Goal: Transaction & Acquisition: Book appointment/travel/reservation

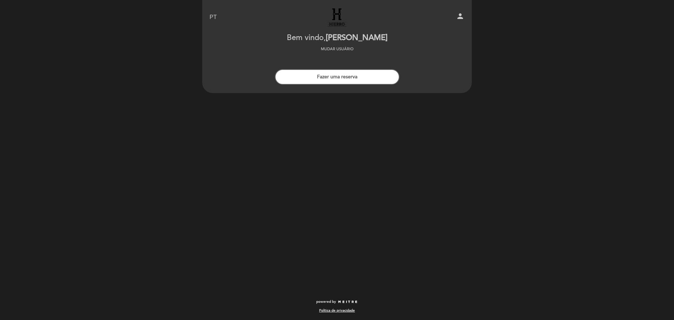
select select "pt"
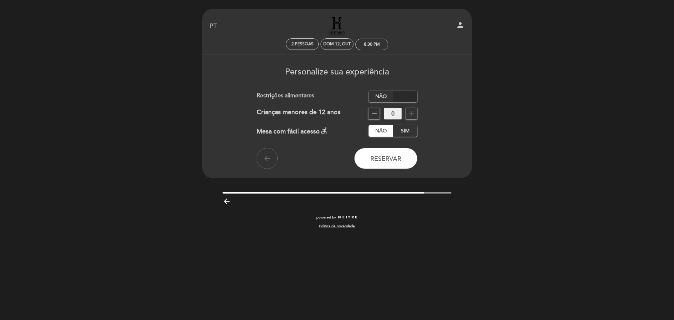
click at [405, 98] on label "Sim" at bounding box center [405, 97] width 25 height 12
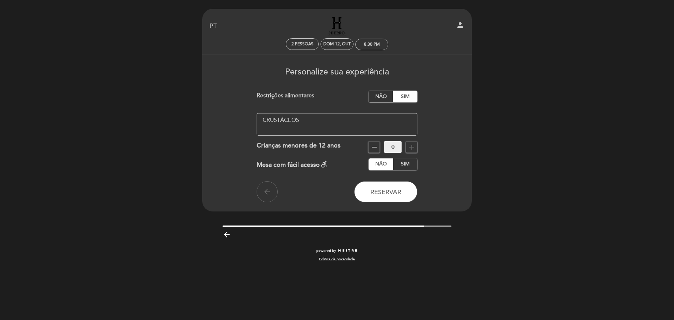
type textarea "CRUSTÁCEOS"
click at [447, 112] on form "Taxa de serviço : 0 % Nothing selected 0 % 15 % 18 % 20 % Restrições alimentare…" at bounding box center [337, 147] width 260 height 112
click at [387, 98] on label "Não" at bounding box center [380, 97] width 25 height 12
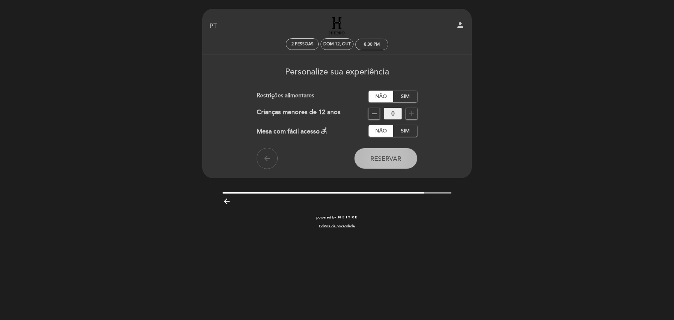
click at [395, 160] on span "Reservar" at bounding box center [385, 159] width 31 height 8
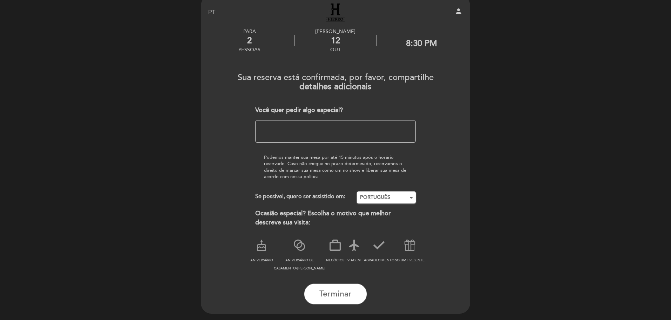
scroll to position [35, 0]
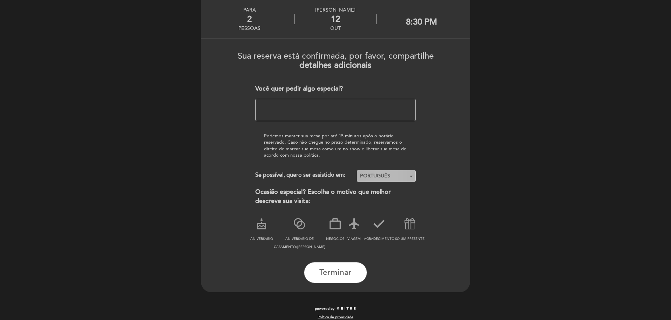
click at [396, 170] on button "PORTUGUÊS Nothing selected" at bounding box center [386, 176] width 59 height 12
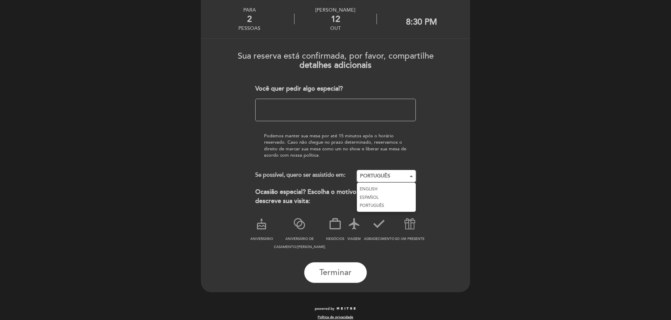
click at [455, 170] on form "Sua reserva está confirmada, por favor, compartilhe detalhes adicionais Você qu…" at bounding box center [336, 164] width 260 height 237
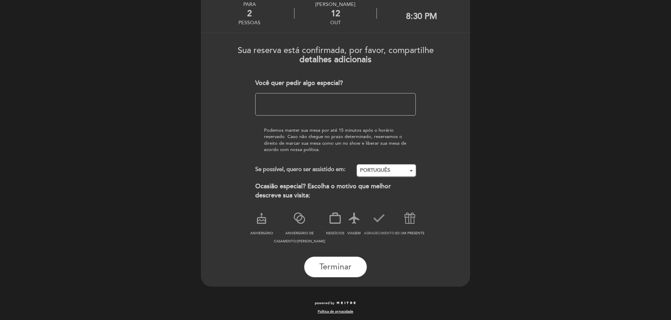
scroll to position [42, 0]
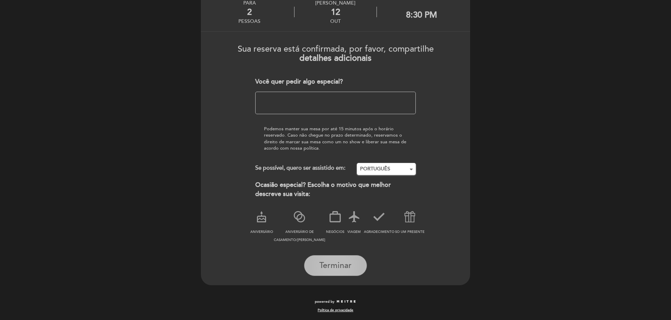
click at [344, 266] on span "Terminar" at bounding box center [336, 265] width 32 height 10
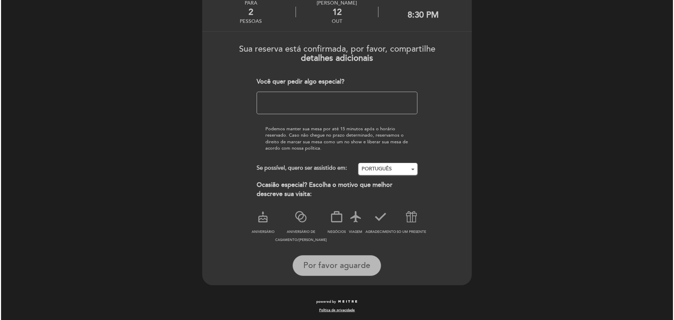
scroll to position [0, 0]
